Goal: Task Accomplishment & Management: Use online tool/utility

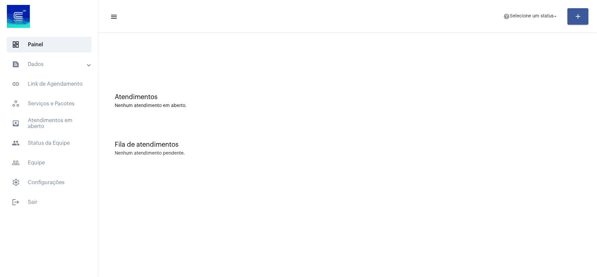
click at [60, 62] on mat-panel-title "text_snippet_outlined Dados" at bounding box center [50, 64] width 76 height 8
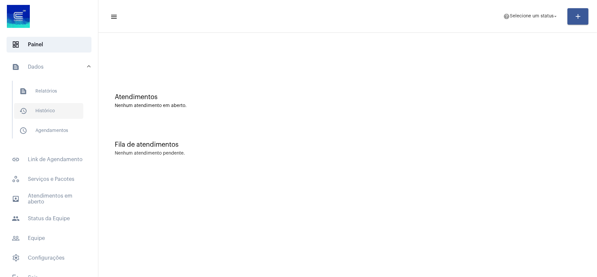
click at [47, 108] on span "history_outlined Histórico" at bounding box center [48, 111] width 69 height 16
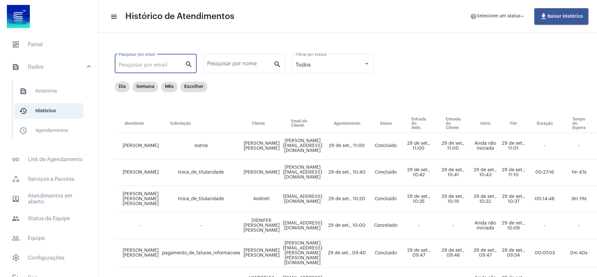
click at [153, 64] on input "Pesquisar por email" at bounding box center [152, 65] width 66 height 6
paste input "[EMAIL_ADDRESS][DOMAIN_NAME]"
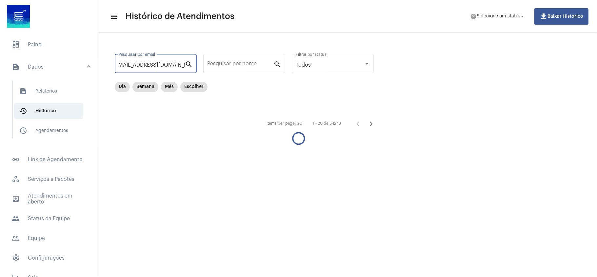
type input "[EMAIL_ADDRESS][DOMAIN_NAME]"
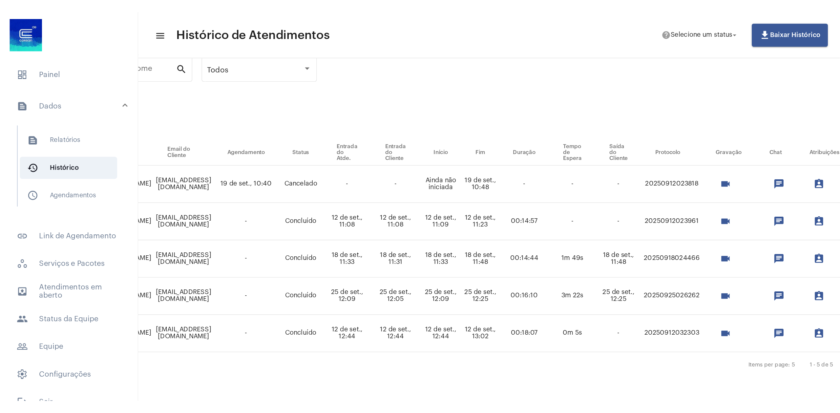
scroll to position [30, 215]
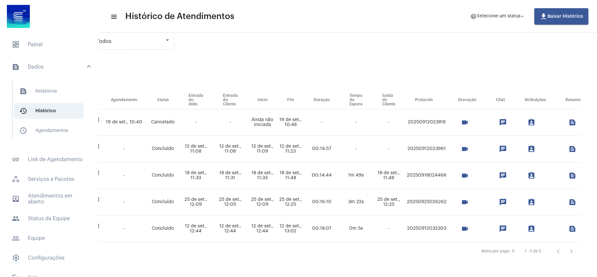
click at [461, 225] on mat-icon "videocam" at bounding box center [465, 229] width 8 height 8
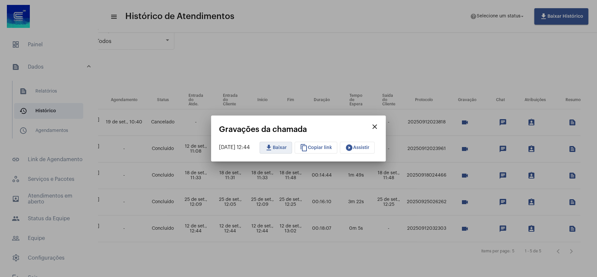
click at [273, 147] on mat-icon "download" at bounding box center [269, 148] width 8 height 8
click at [379, 126] on mat-icon "close" at bounding box center [375, 127] width 8 height 8
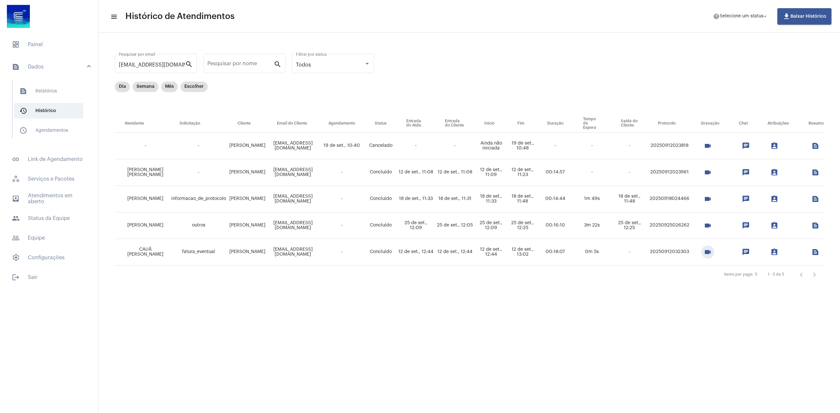
scroll to position [0, 0]
